Goal: Task Accomplishment & Management: Use online tool/utility

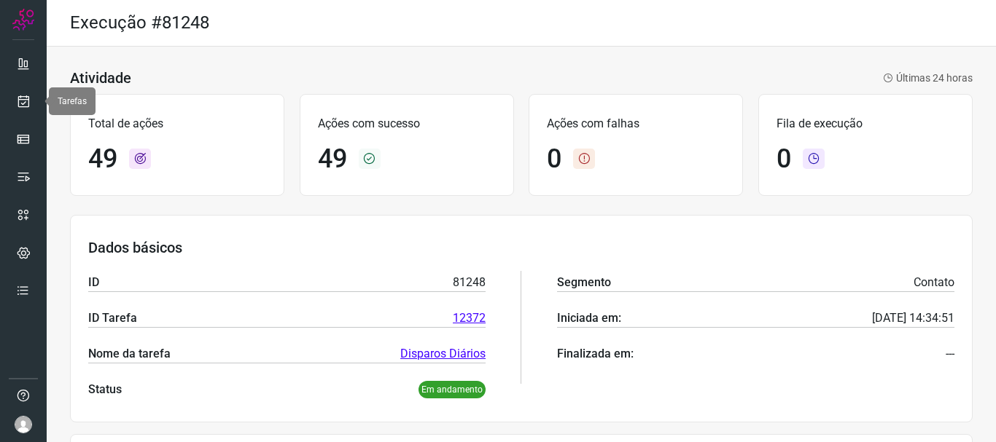
click at [26, 97] on icon at bounding box center [23, 101] width 15 height 15
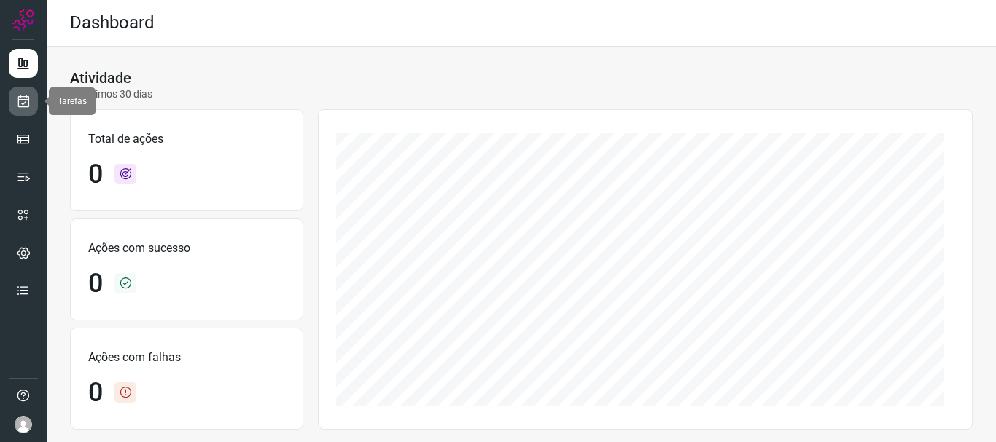
click at [22, 103] on icon at bounding box center [23, 101] width 15 height 15
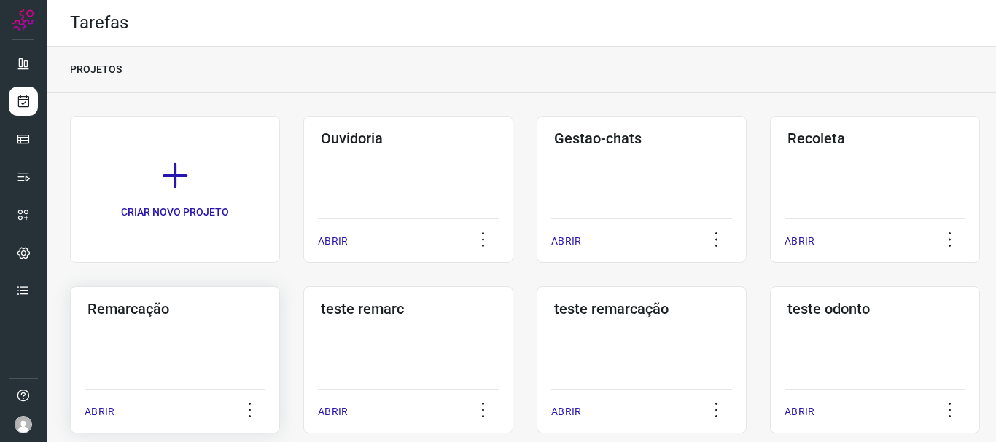
click at [303, 372] on div "Remarcação ABRIR" at bounding box center [408, 359] width 210 height 147
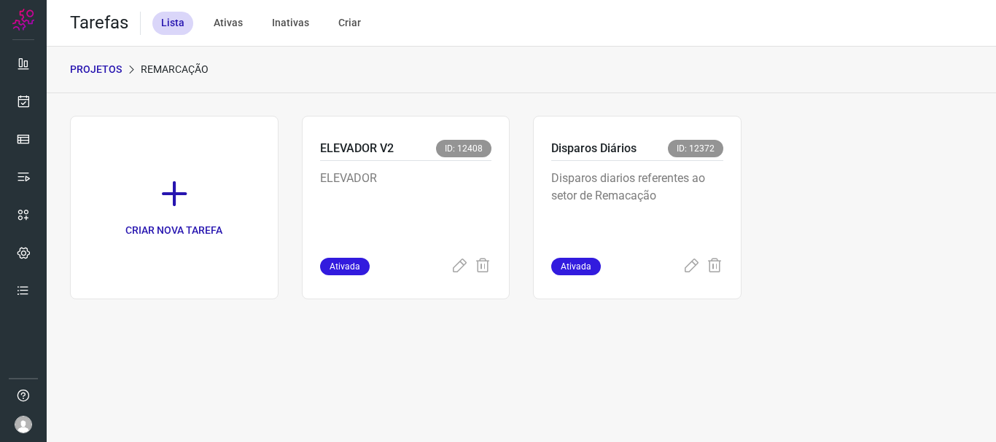
click at [692, 215] on p "Disparos diarios referentes ao setor de Remacação" at bounding box center [637, 206] width 172 height 73
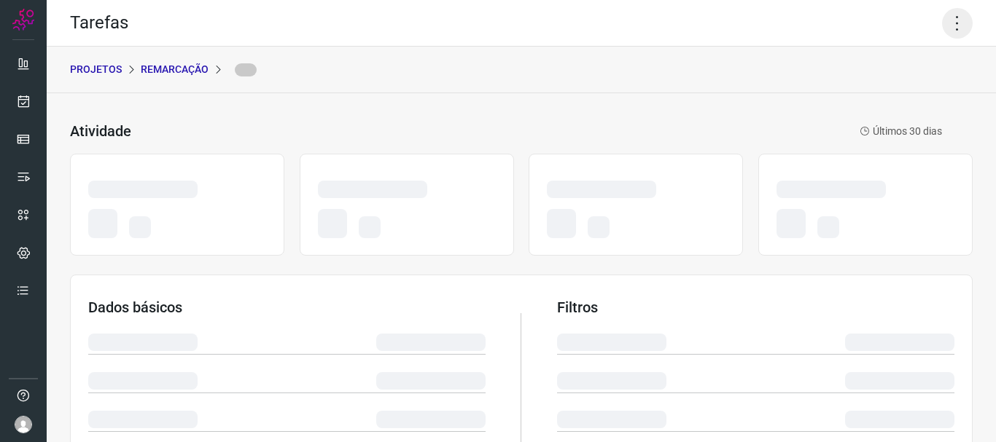
click at [942, 22] on icon at bounding box center [957, 23] width 31 height 31
click at [947, 22] on icon at bounding box center [957, 23] width 31 height 31
click at [945, 26] on icon at bounding box center [957, 23] width 31 height 31
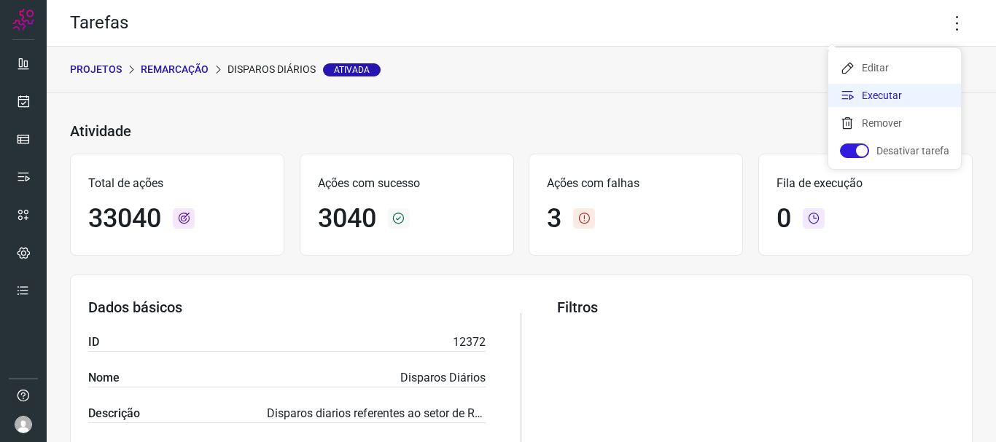
click at [891, 100] on li "Executar" at bounding box center [894, 95] width 133 height 23
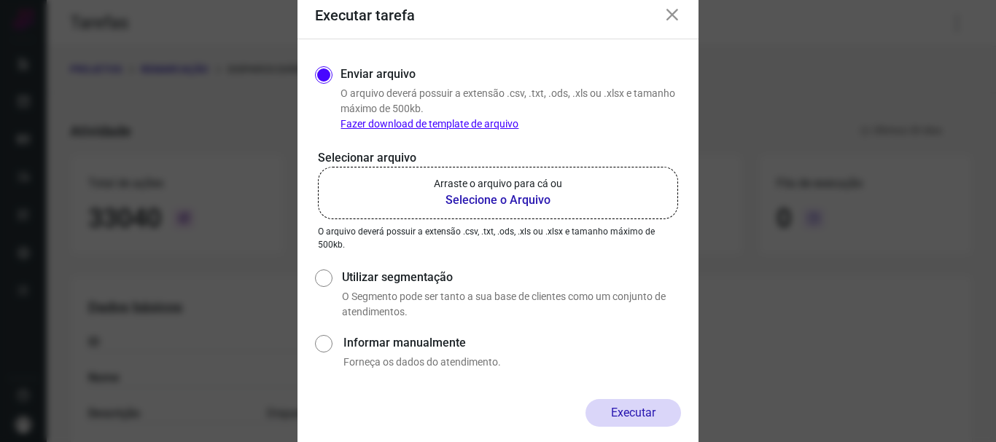
click at [453, 196] on b "Selecione o Arquivo" at bounding box center [498, 200] width 128 height 17
click at [0, 0] on input "Arraste o arquivo para cá ou Selecione o Arquivo" at bounding box center [0, 0] width 0 height 0
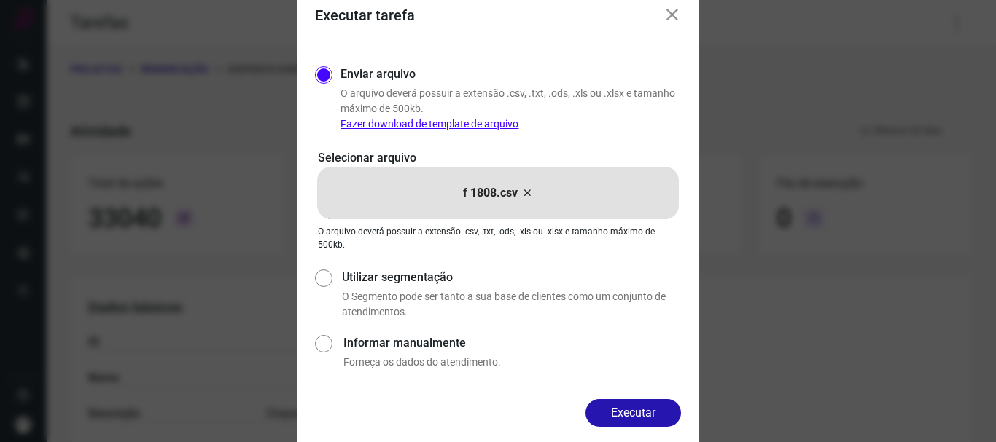
click at [622, 411] on button "Executar" at bounding box center [632, 413] width 95 height 28
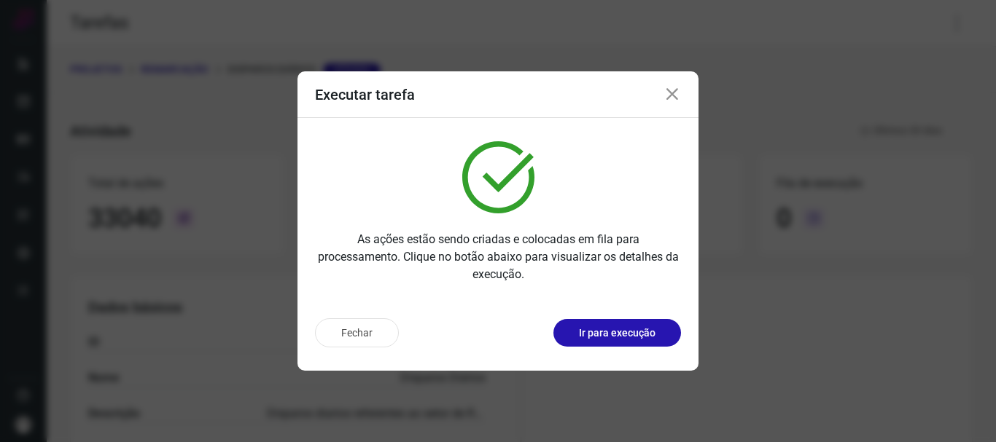
click at [617, 338] on p "Ir para execução" at bounding box center [617, 333] width 77 height 15
